Goal: Obtain resource: Obtain resource

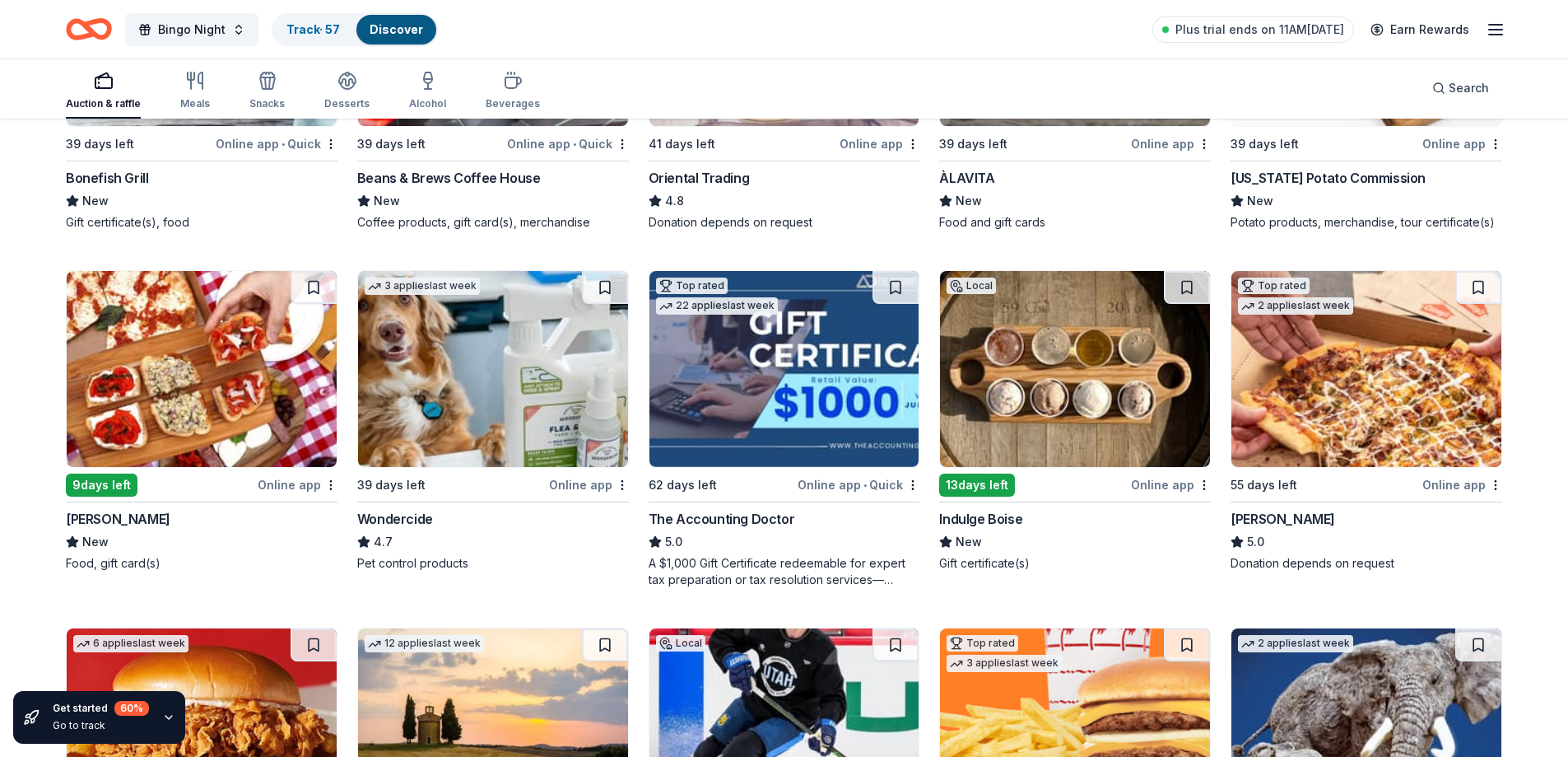
scroll to position [375, 0]
click at [1181, 294] on button at bounding box center [1186, 287] width 46 height 33
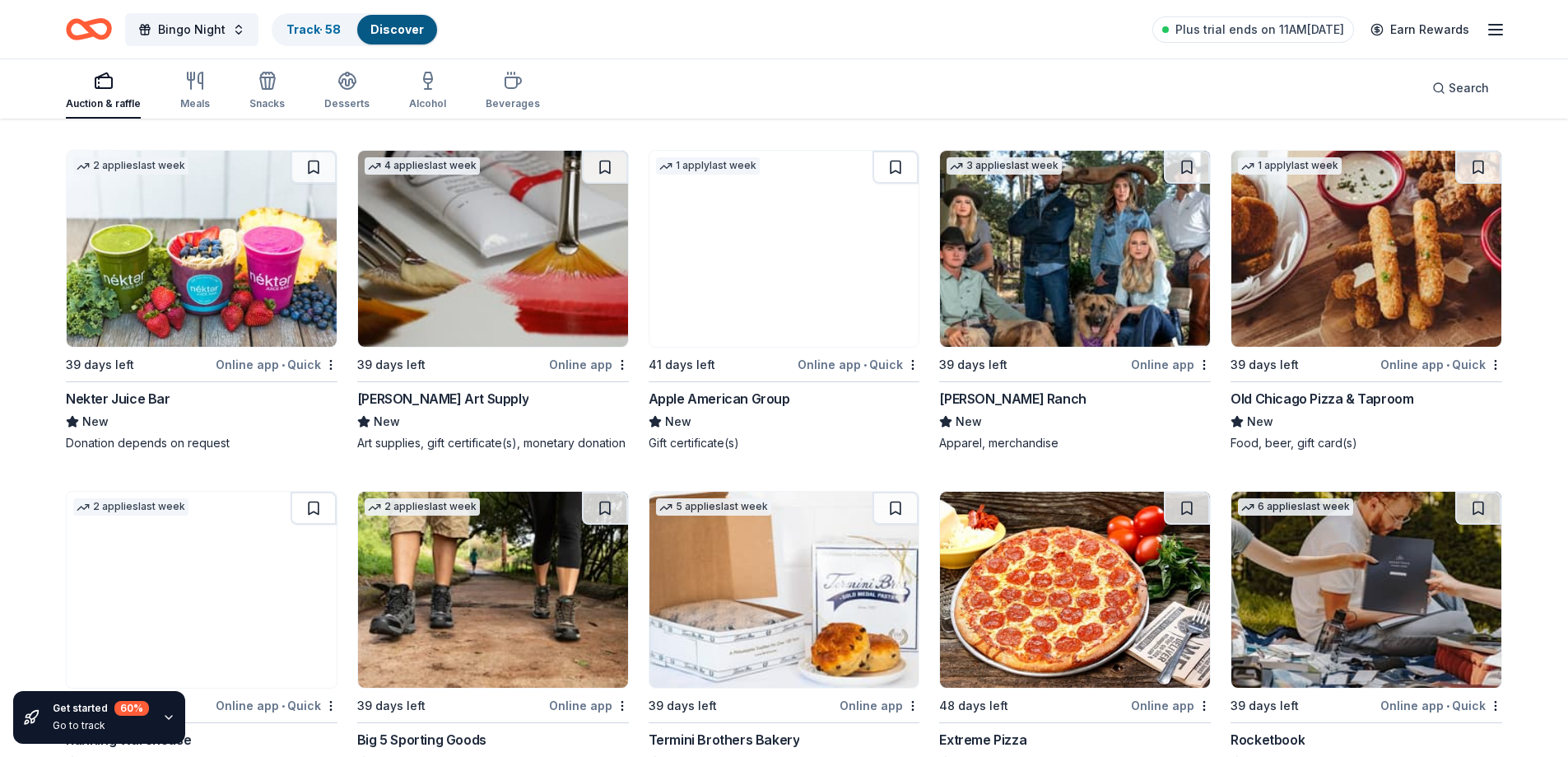
scroll to position [2623, 0]
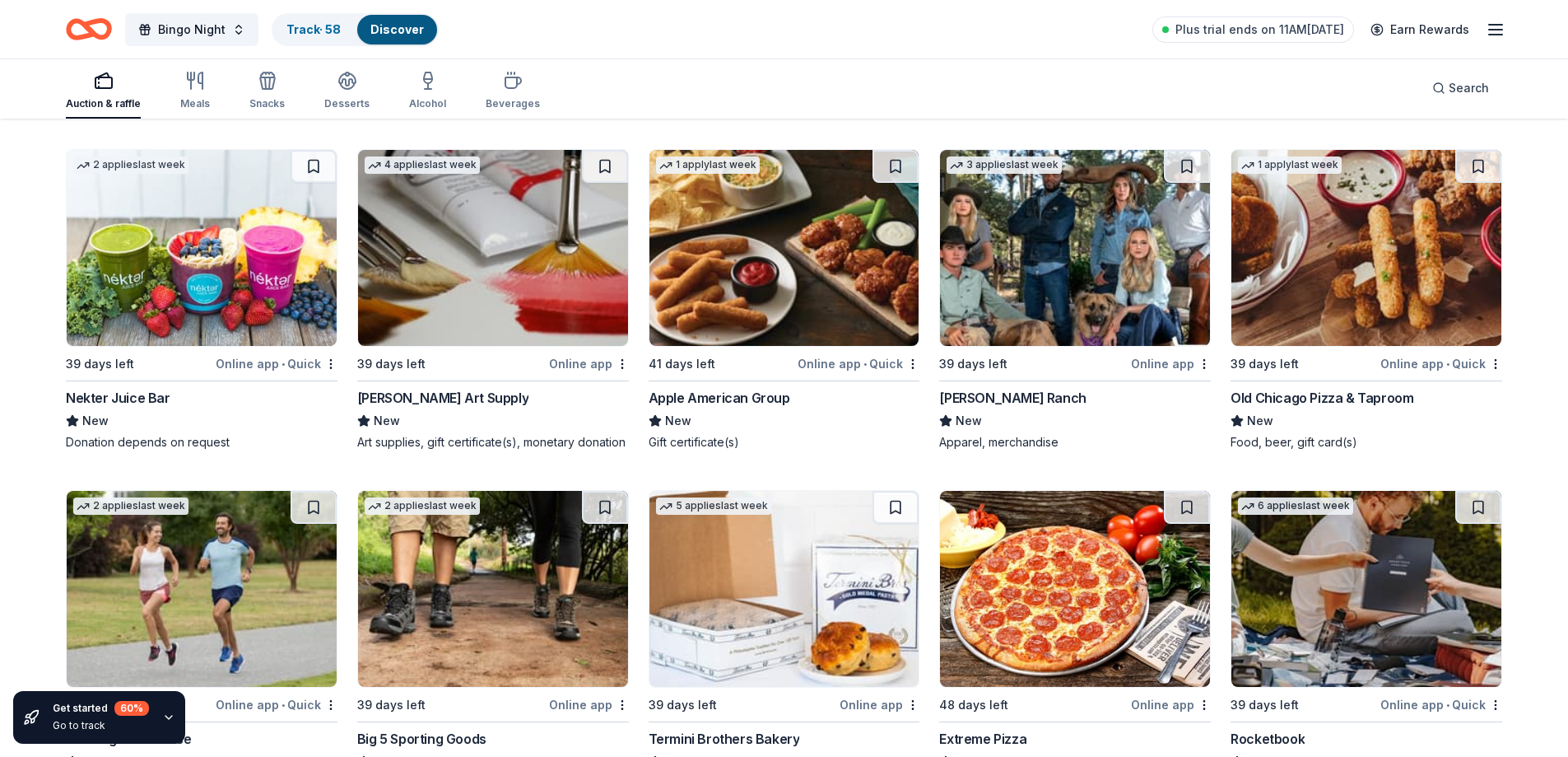
drag, startPoint x: 1060, startPoint y: 243, endPoint x: 1019, endPoint y: 259, distance: 44.0
click at [1019, 259] on img at bounding box center [1074, 248] width 270 height 196
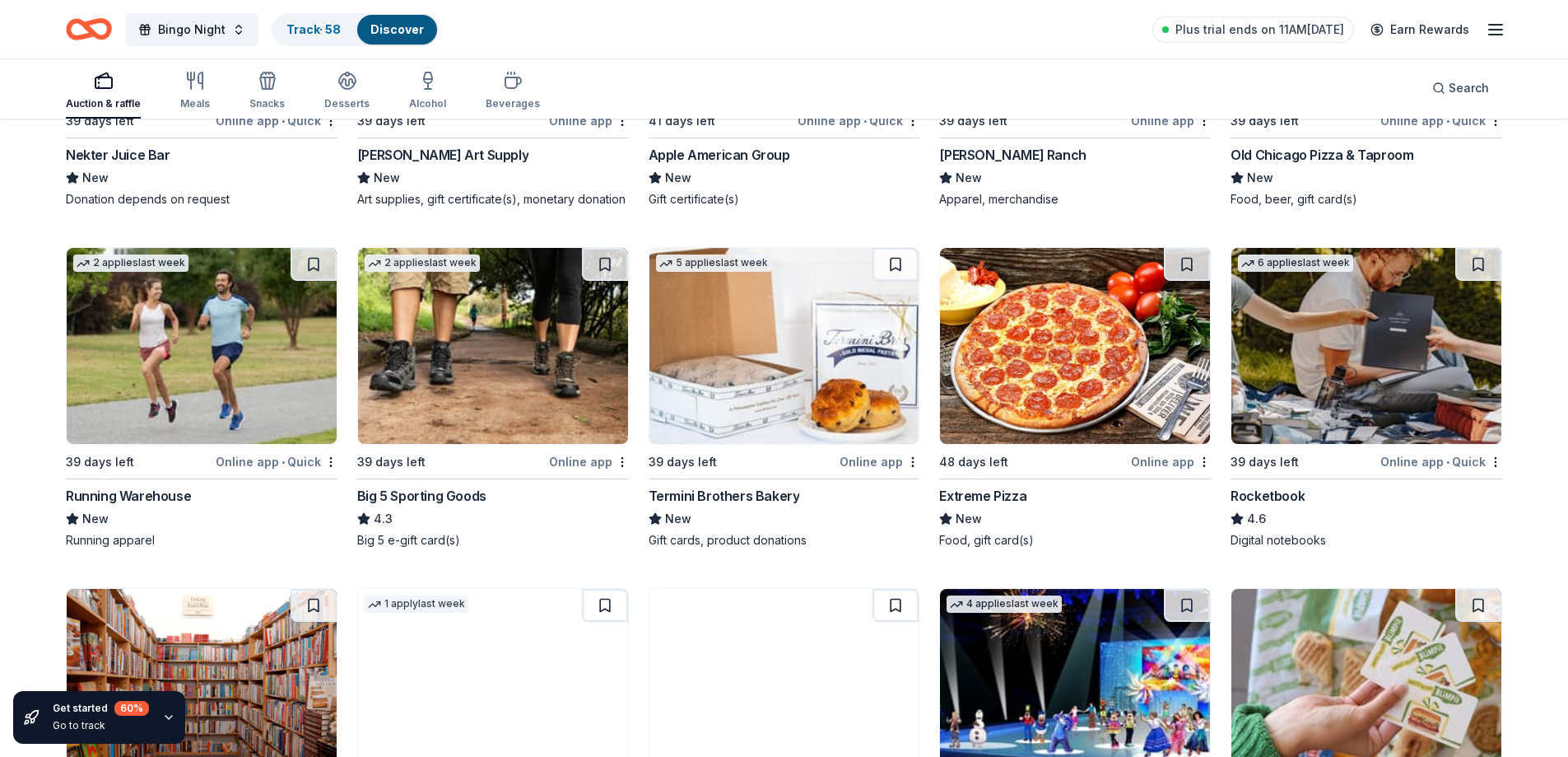
scroll to position [2873, 0]
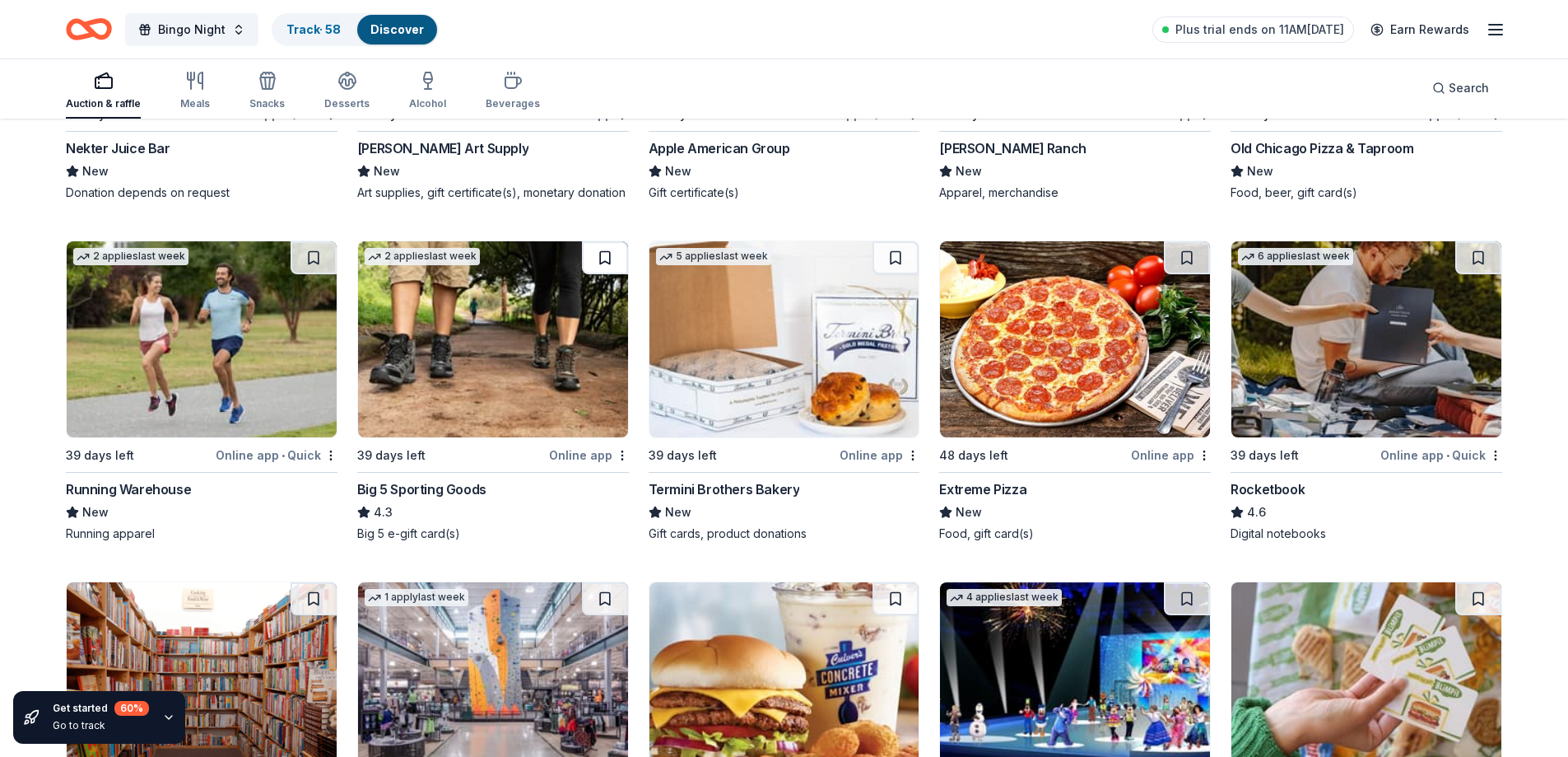
click at [599, 254] on button at bounding box center [604, 258] width 46 height 33
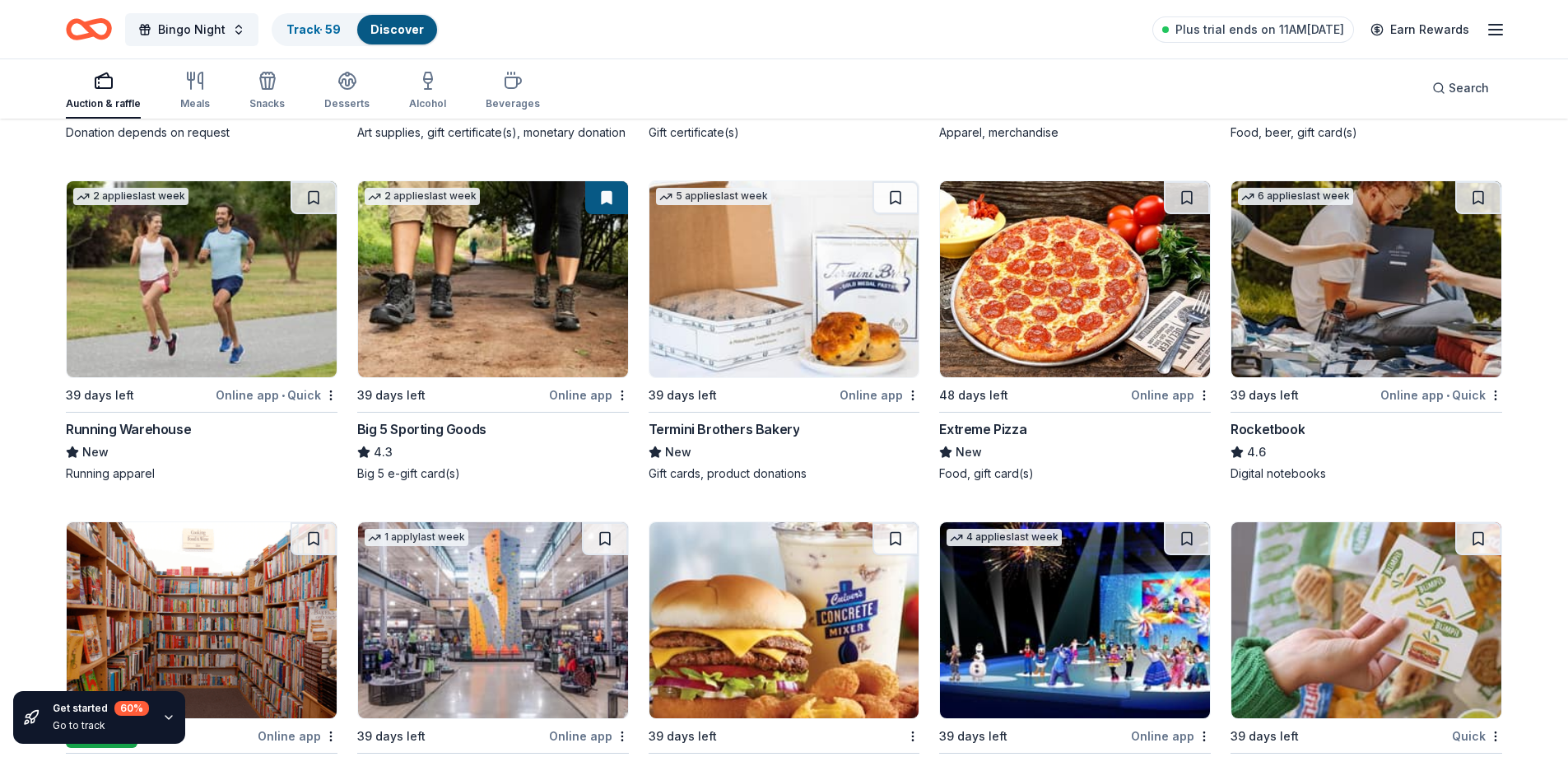
scroll to position [2934, 0]
click at [1338, 260] on img at bounding box center [1366, 279] width 270 height 196
